Goal: Task Accomplishment & Management: Manage account settings

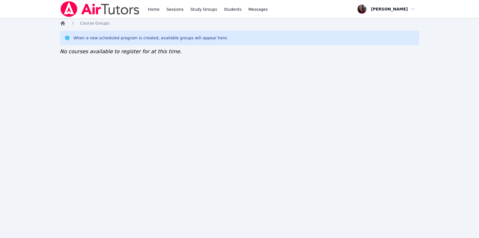
click at [61, 24] on icon "Breadcrumb" at bounding box center [63, 23] width 5 height 5
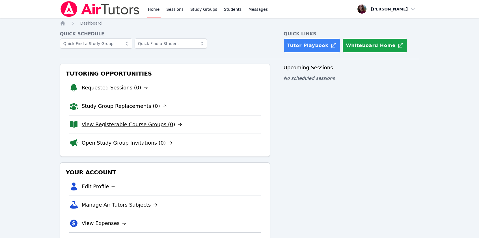
click at [121, 123] on link "View Registerable Course Groups (0)" at bounding box center [132, 124] width 100 height 8
